Goal: Task Accomplishment & Management: Manage account settings

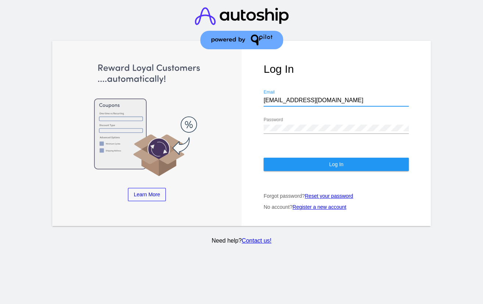
click at [294, 97] on input "[EMAIL_ADDRESS][DOMAIN_NAME]" at bounding box center [336, 100] width 145 height 7
type input "[EMAIL_ADDRESS][DOMAIN_NAME]"
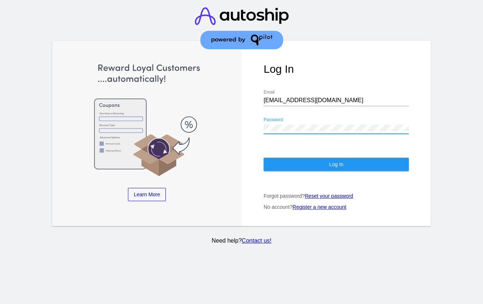
click at [288, 158] on button "Log In" at bounding box center [336, 164] width 145 height 13
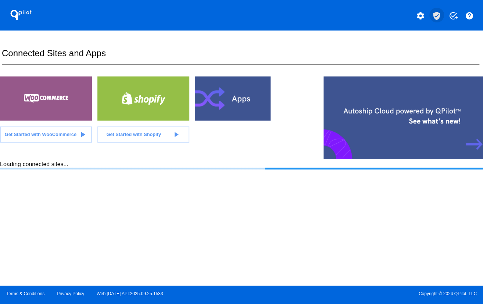
click at [438, 14] on mat-icon "verified_user" at bounding box center [436, 15] width 9 height 9
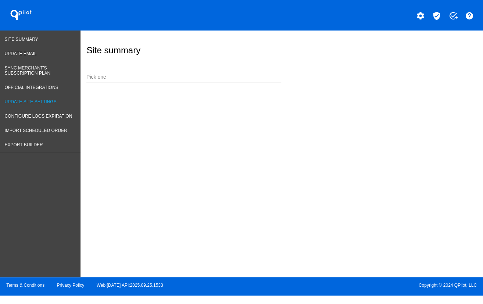
click at [47, 100] on span "Update Site Settings" at bounding box center [31, 101] width 52 height 5
drag, startPoint x: 113, startPoint y: 83, endPoint x: 107, endPoint y: 71, distance: 14.0
click at [111, 81] on div "Site" at bounding box center [195, 71] width 221 height 24
click at [107, 71] on input "Site" at bounding box center [195, 70] width 221 height 7
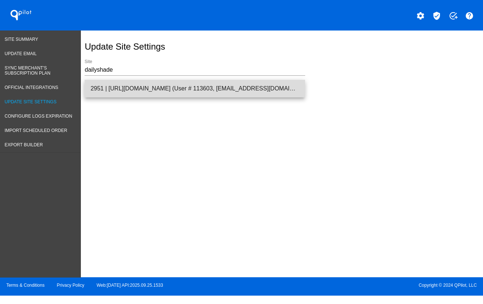
click at [126, 87] on span "2951 | [URL][DOMAIN_NAME] (User # 113603, [EMAIL_ADDRESS][DOMAIN_NAME]) - Produ…" at bounding box center [194, 89] width 209 height 18
type input "2951 | [URL][DOMAIN_NAME] (User # 113603, [EMAIL_ADDRESS][DOMAIN_NAME]) - Produ…"
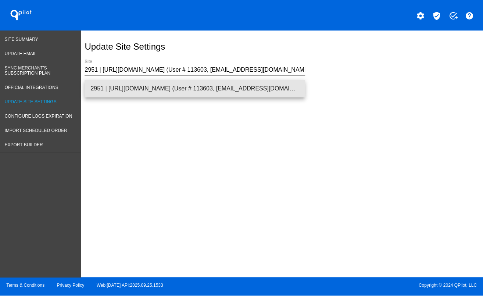
scroll to position [0, 8]
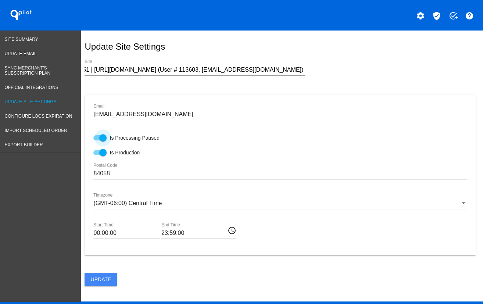
click at [101, 139] on div at bounding box center [102, 137] width 7 height 7
click at [97, 140] on input "Is Processing Paused" at bounding box center [97, 140] width 0 height 0
checkbox input "false"
click at [106, 280] on span "Update" at bounding box center [101, 280] width 21 height 6
